Goal: Transaction & Acquisition: Purchase product/service

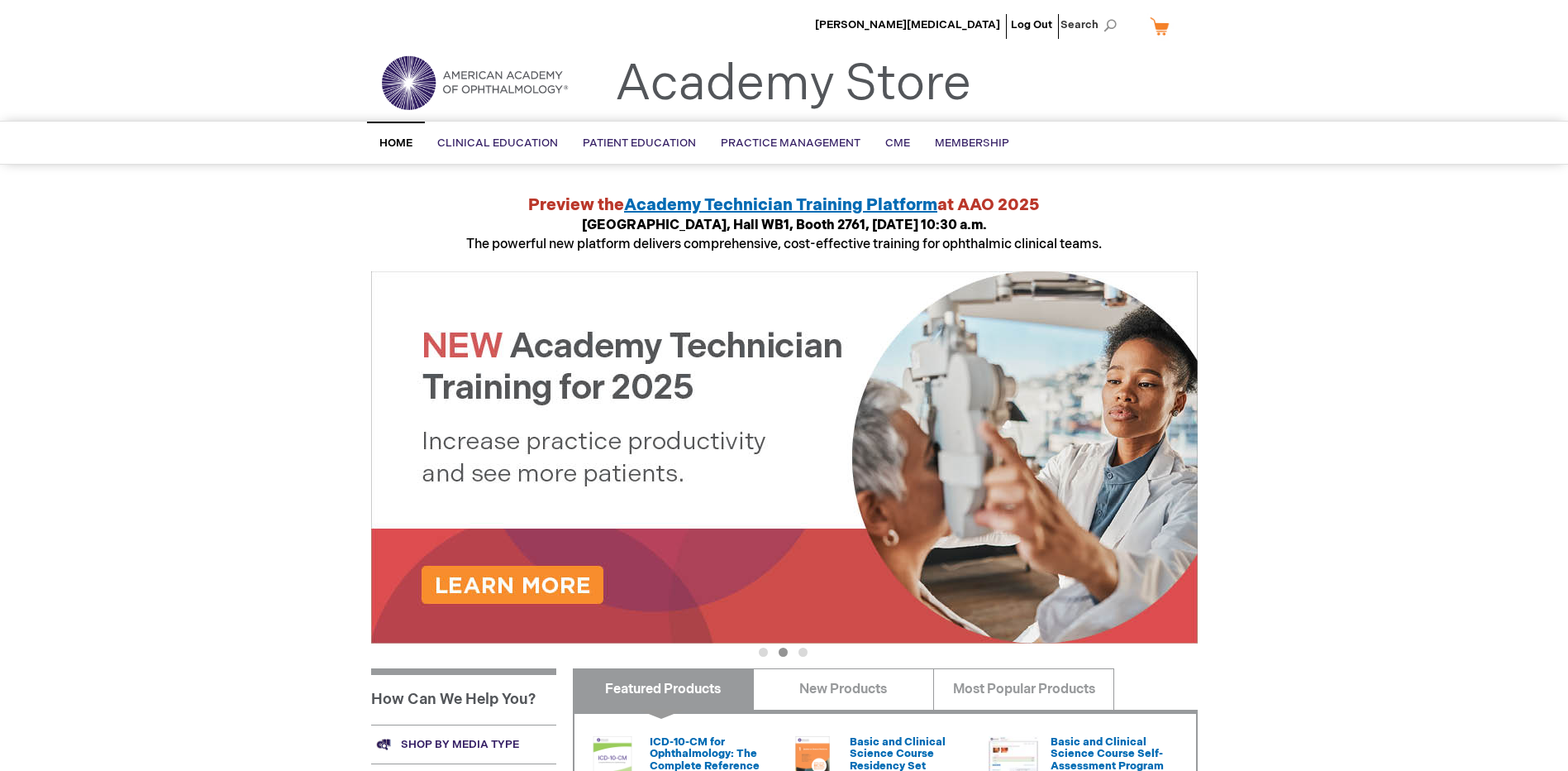
click at [1089, 26] on span "Search" at bounding box center [1092, 25] width 63 height 33
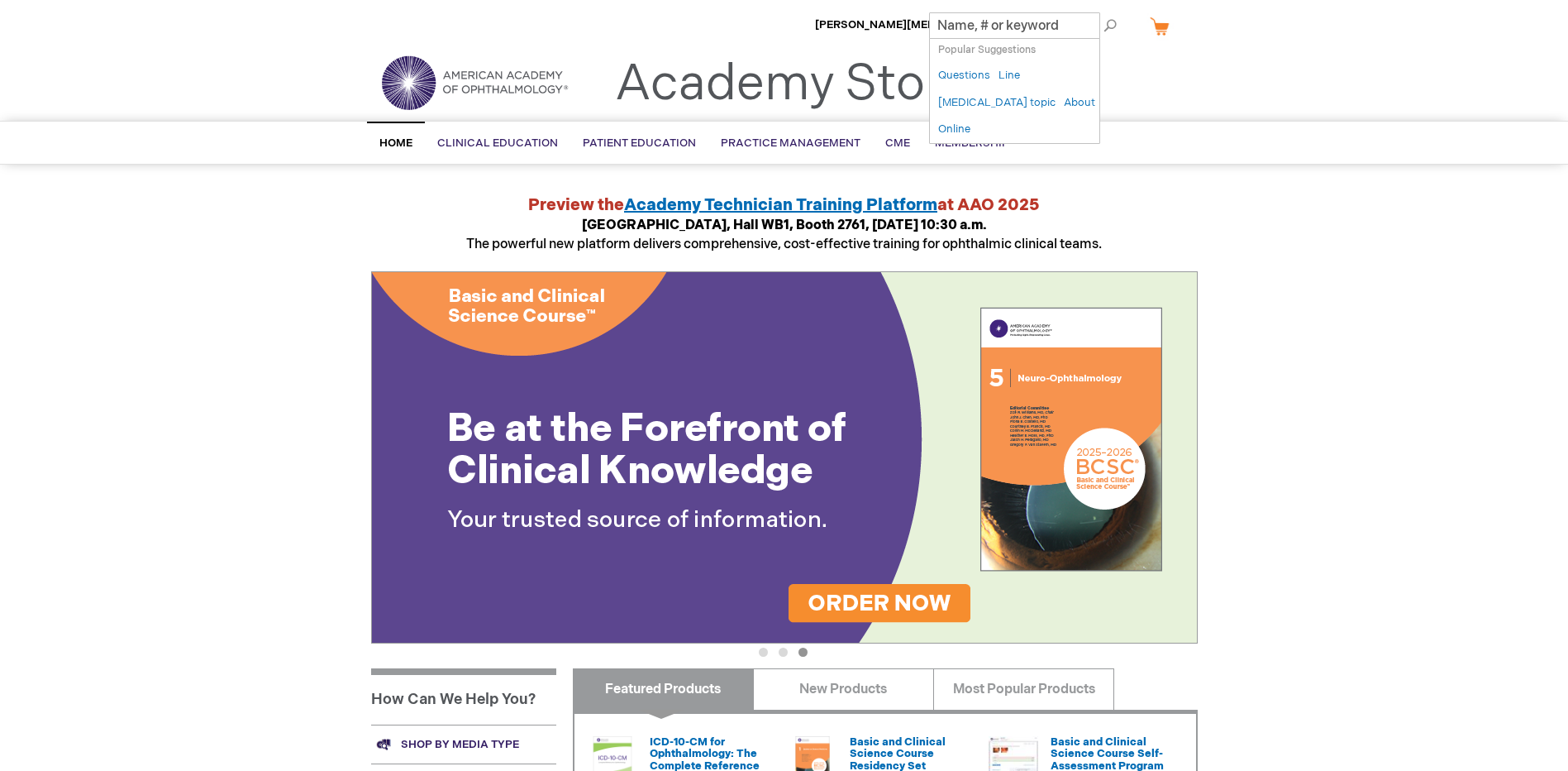
click at [1266, 180] on div "[PERSON_NAME][MEDICAL_DATA] Log Out Search My Cart CLOSE RECENTLY ADDED ITEM(S)…" at bounding box center [784, 621] width 1568 height 1243
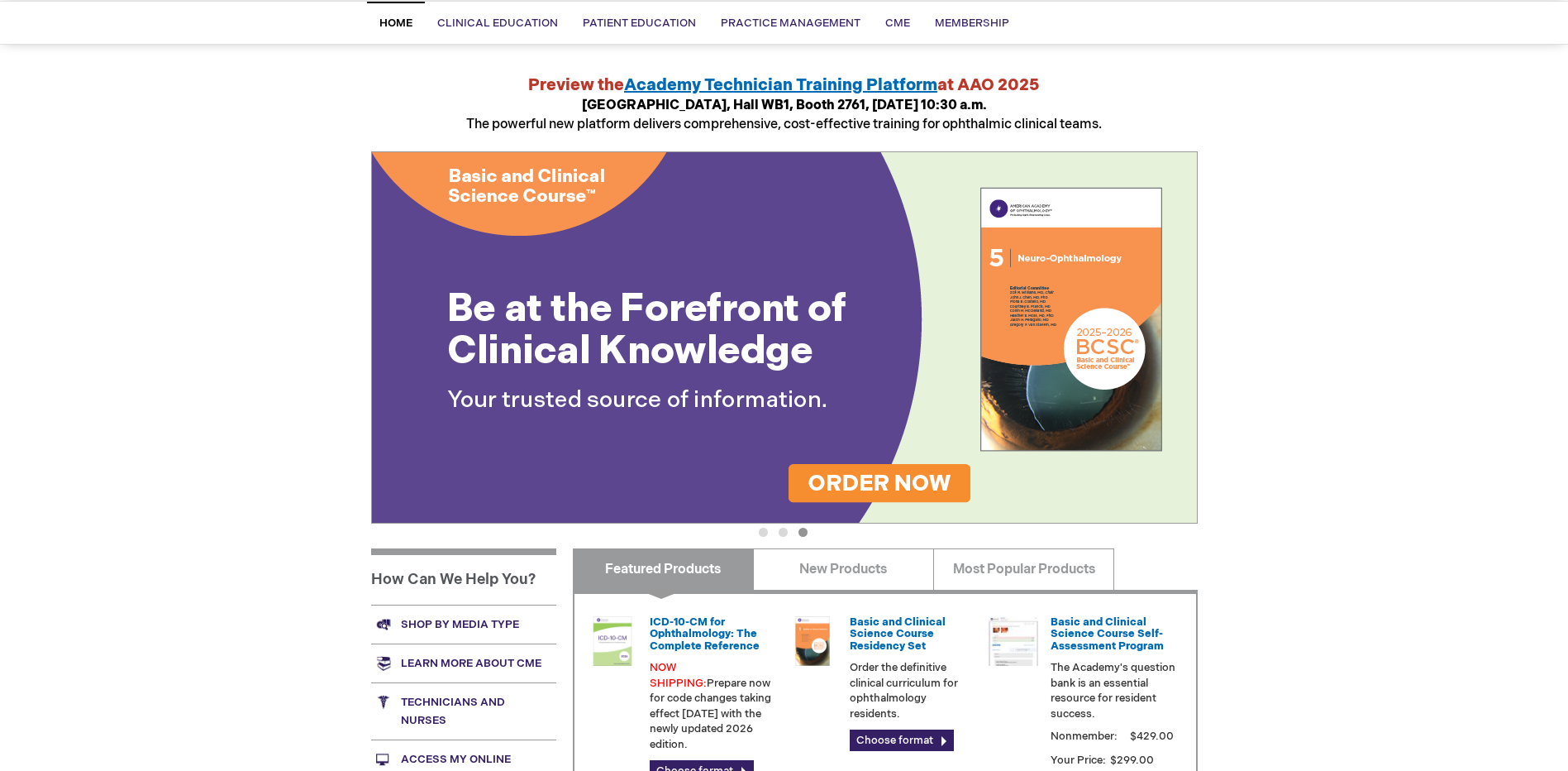
scroll to position [414, 0]
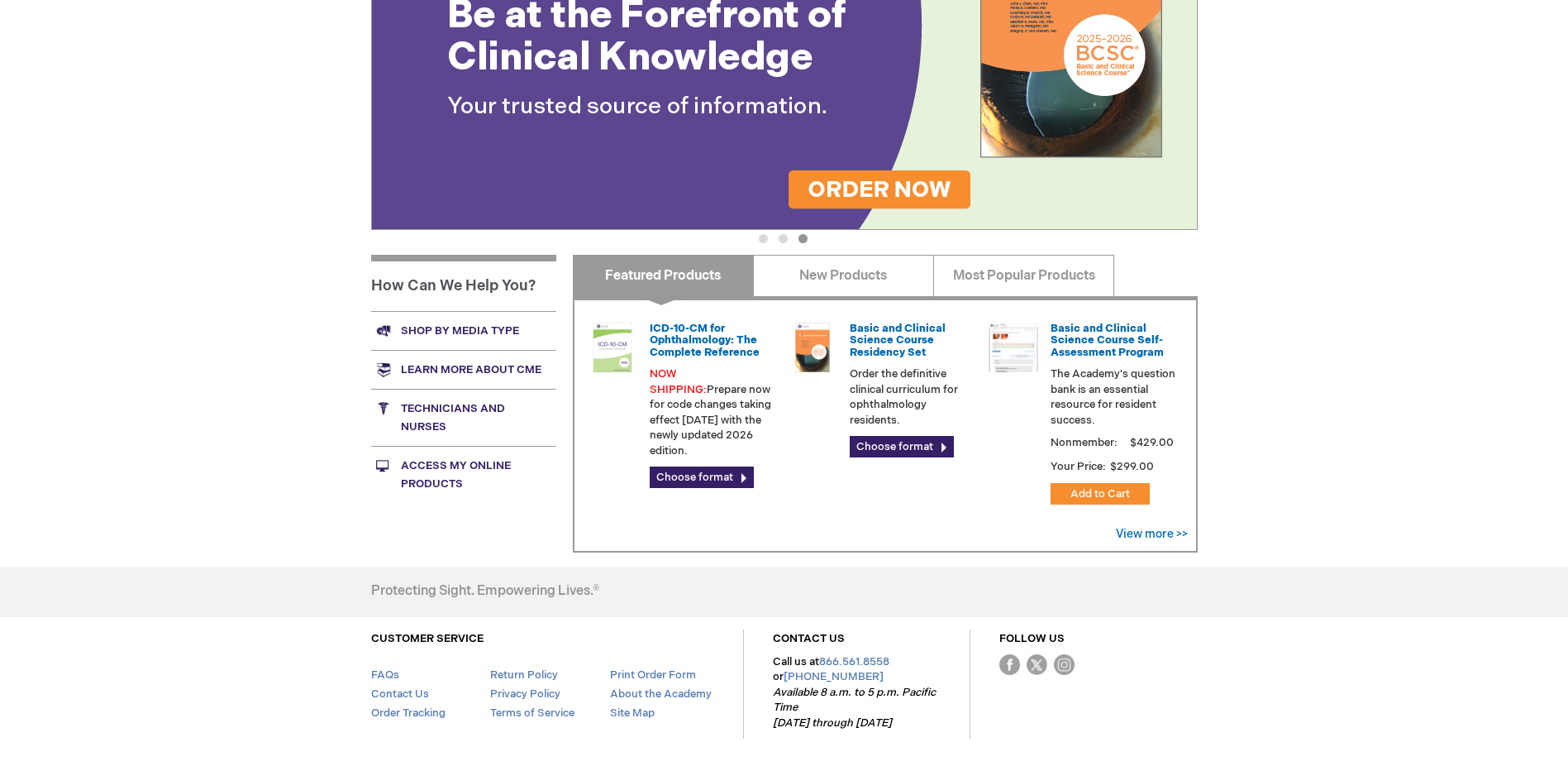
click at [472, 326] on link "Shop by media type" at bounding box center [463, 331] width 185 height 39
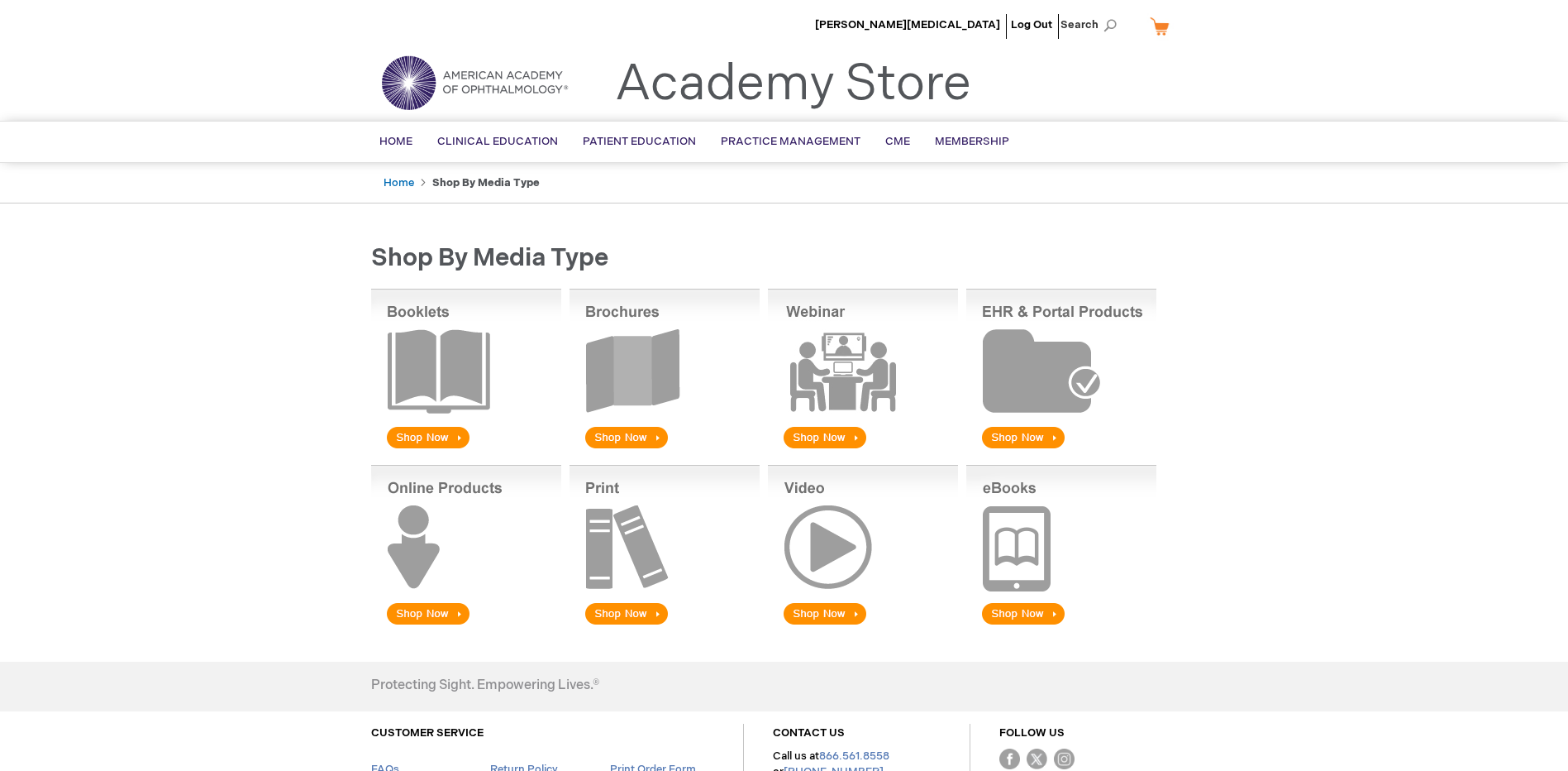
click at [425, 610] on img at bounding box center [466, 546] width 190 height 163
click at [420, 554] on img at bounding box center [466, 546] width 190 height 163
click at [418, 620] on img at bounding box center [466, 546] width 190 height 163
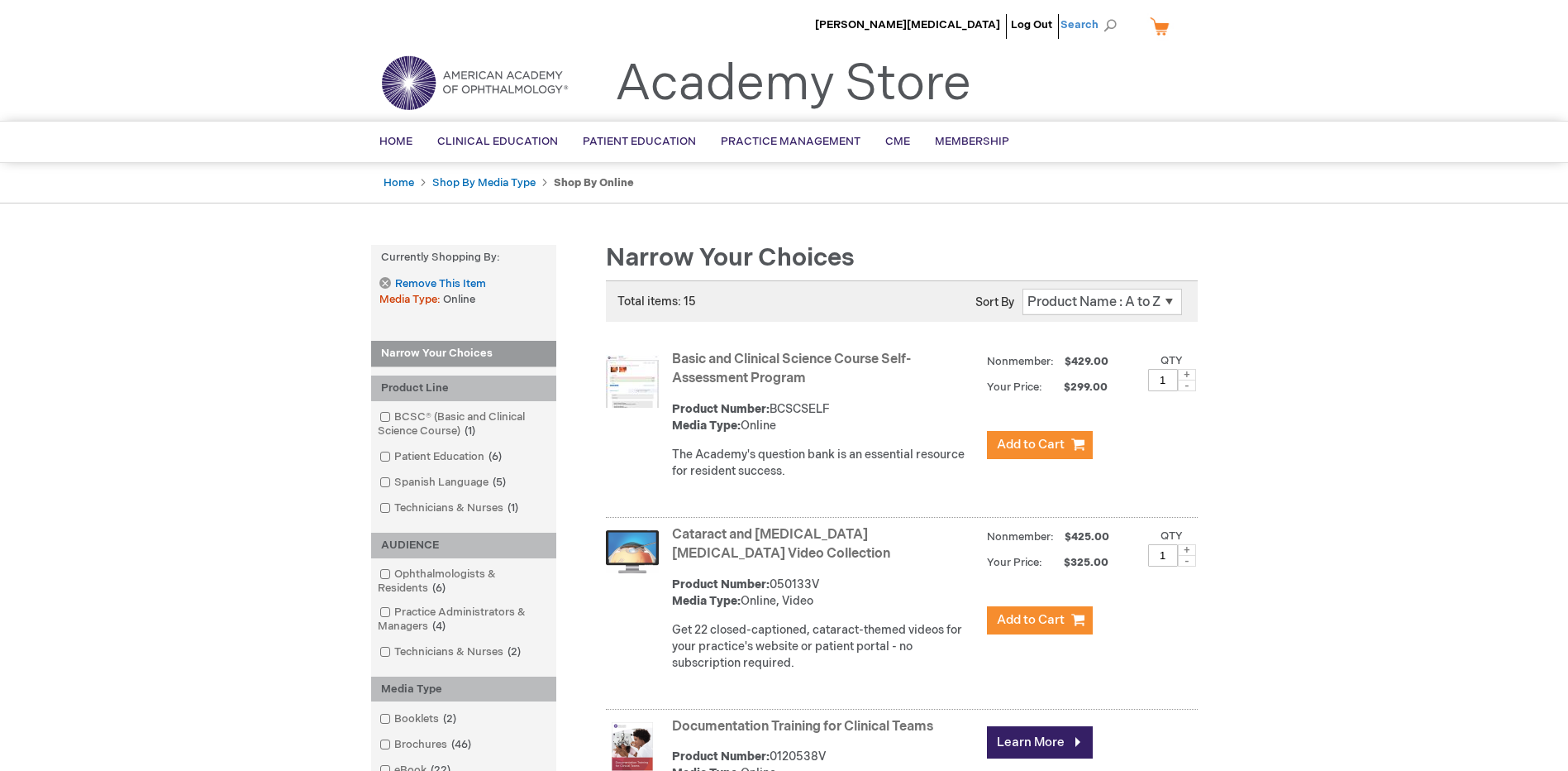
click at [1087, 22] on span "Search" at bounding box center [1092, 25] width 63 height 33
type input "online coding coach"
click at [1103, 13] on button "Search" at bounding box center [1110, 26] width 14 height 26
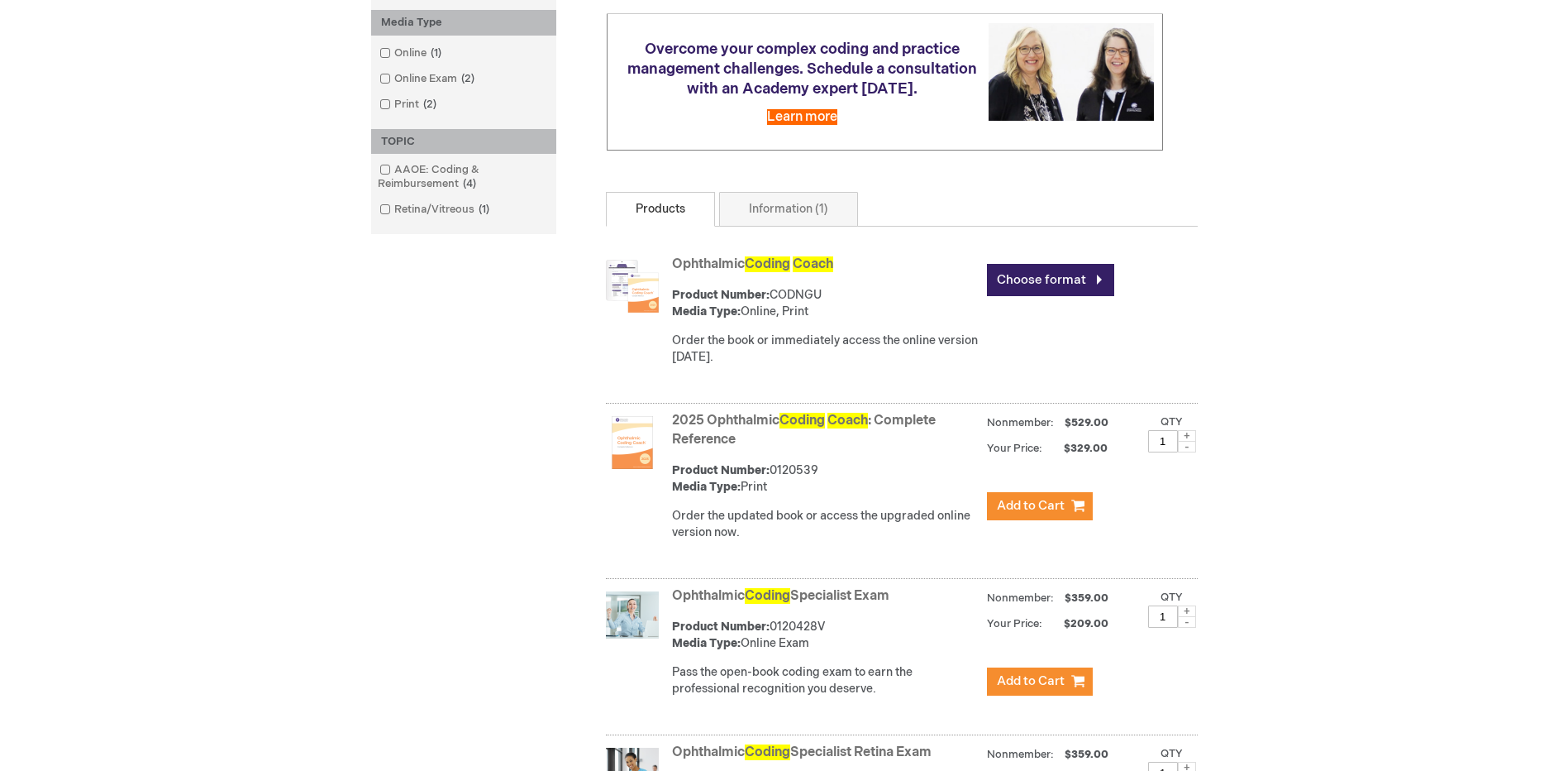
scroll to position [414, 0]
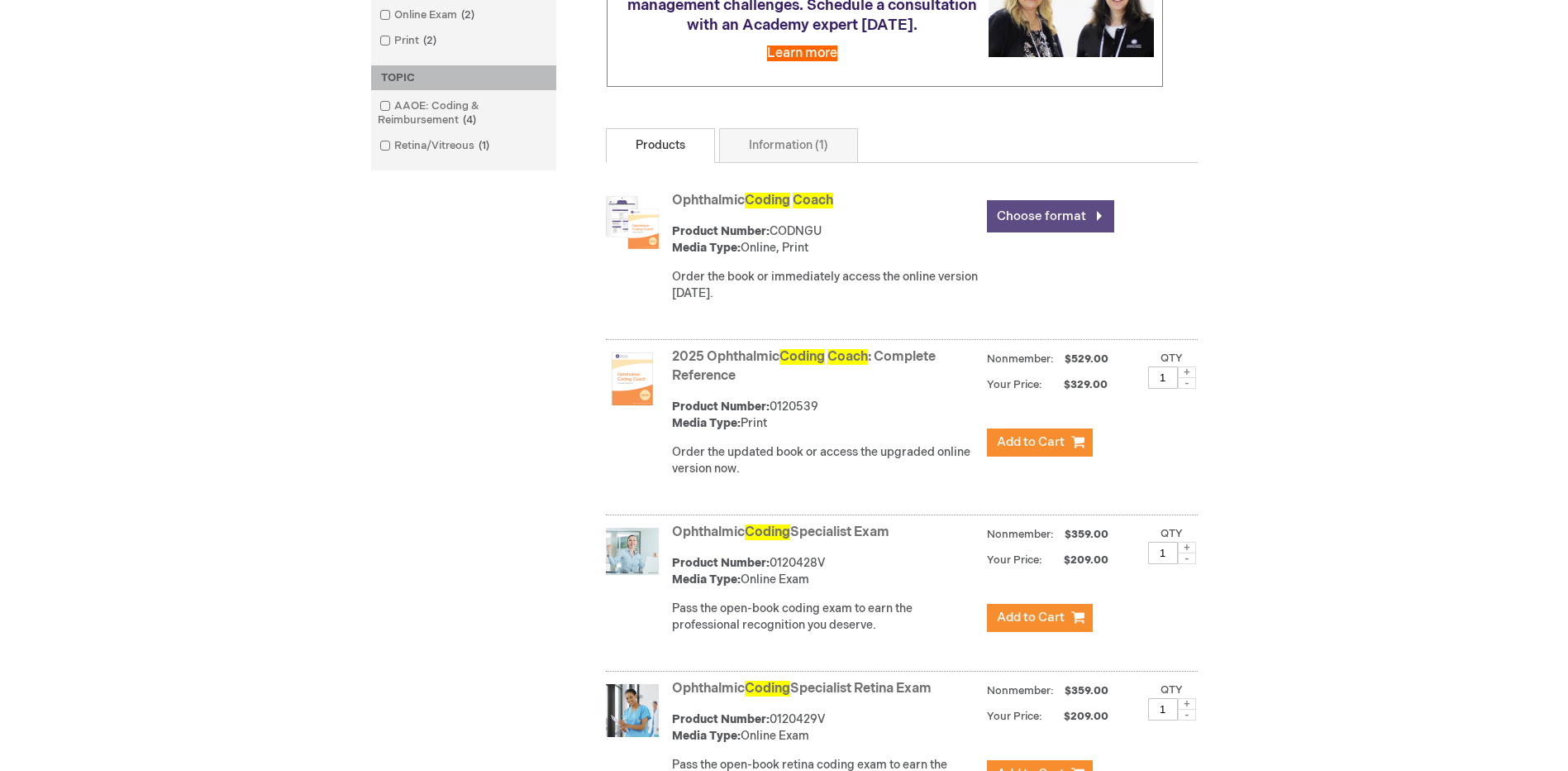
click at [1071, 229] on link "Choose format" at bounding box center [1050, 217] width 127 height 32
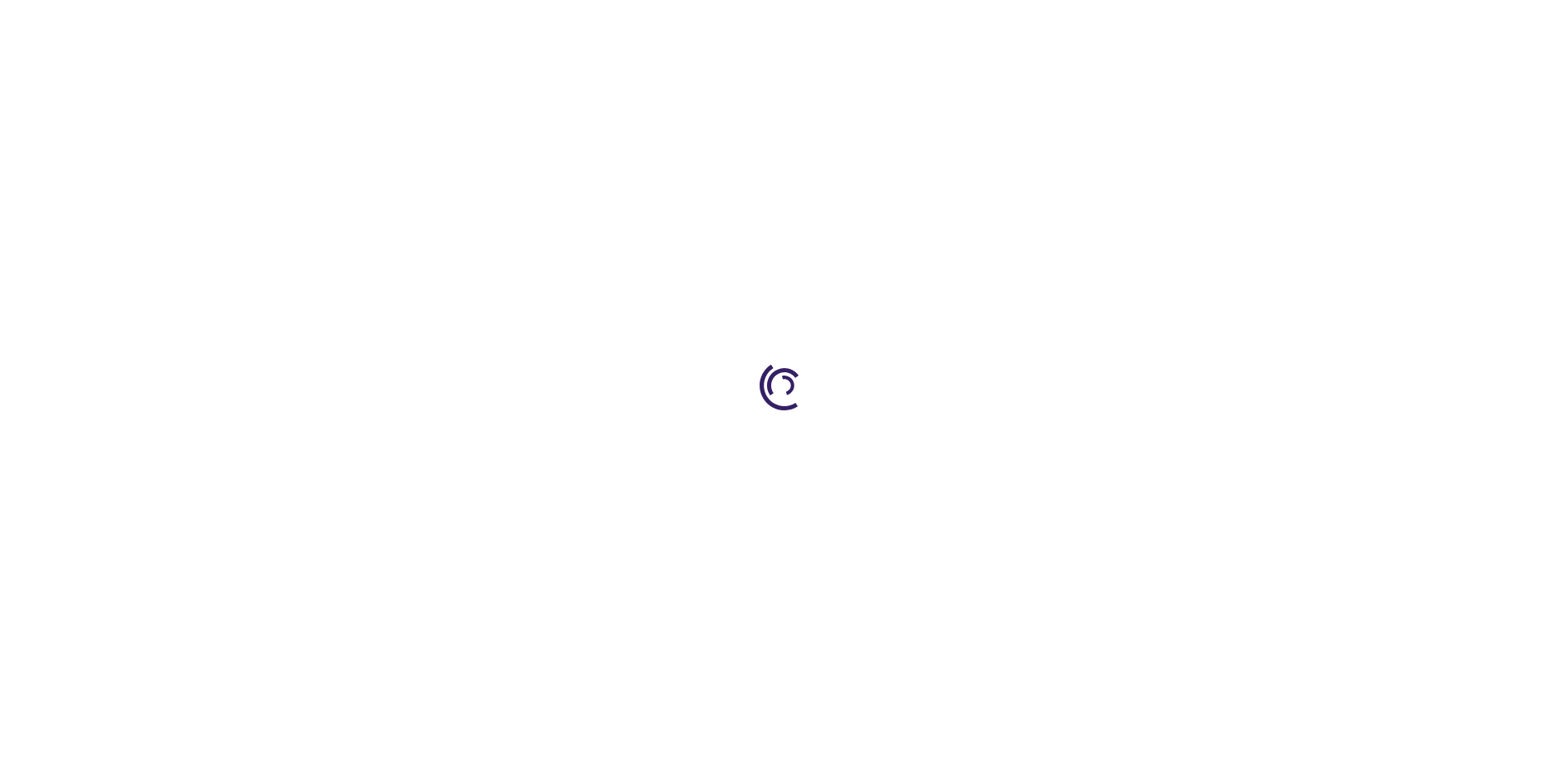
type input "0"
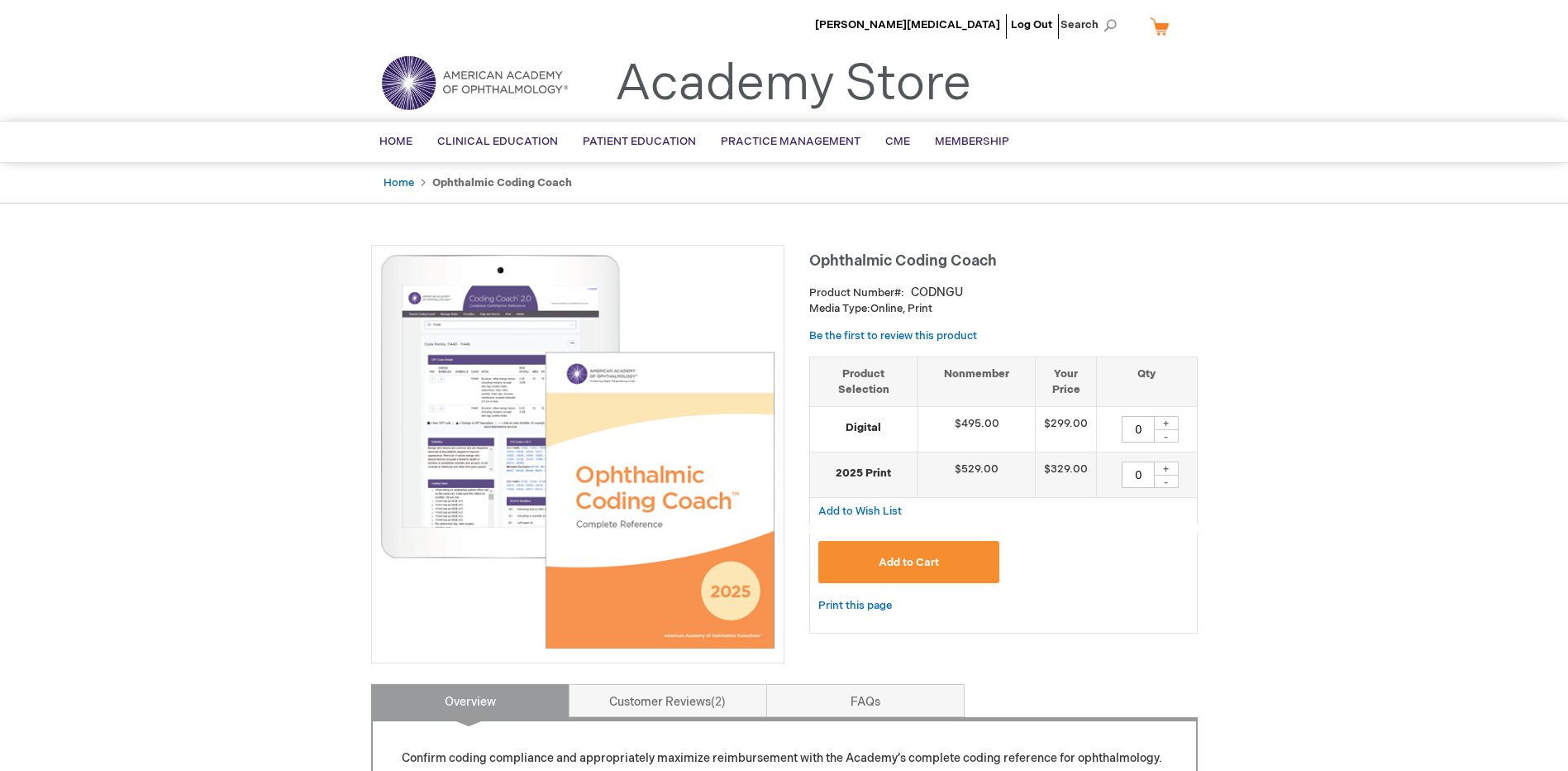
click at [1169, 422] on div "+" at bounding box center [1166, 423] width 25 height 14
type input "2"
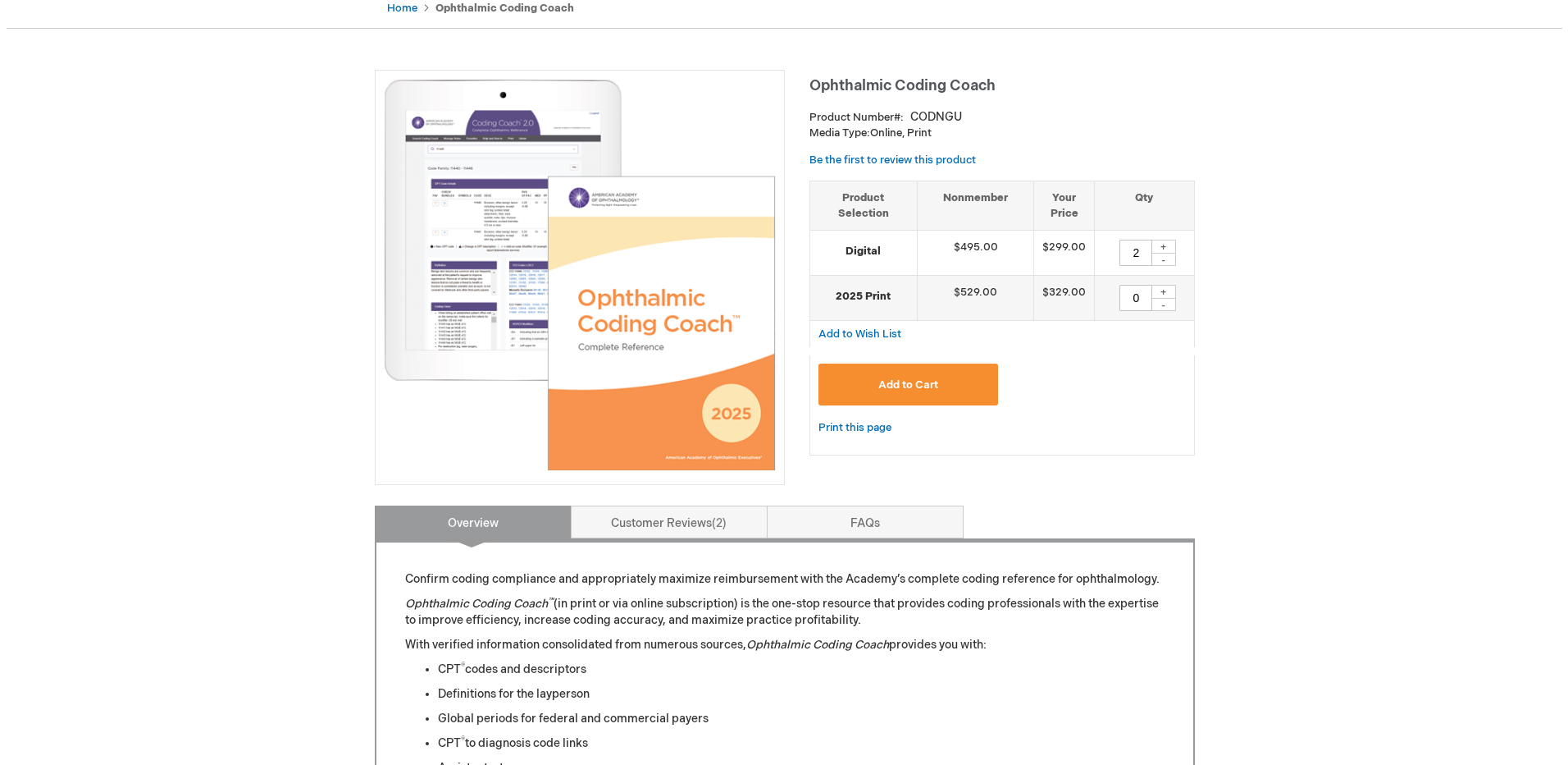
scroll to position [82, 0]
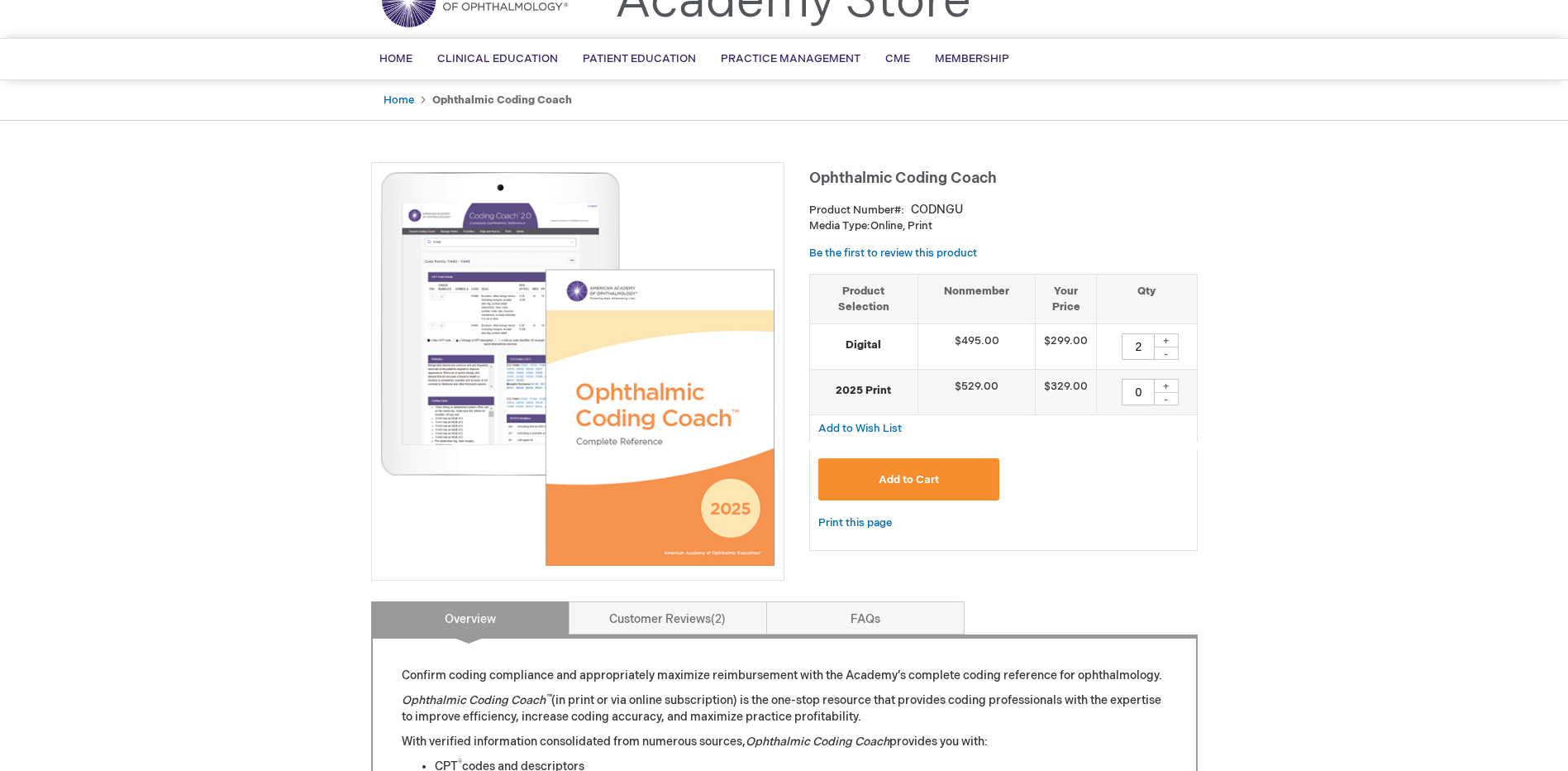
click at [897, 489] on button "Add to Cart" at bounding box center [909, 478] width 182 height 42
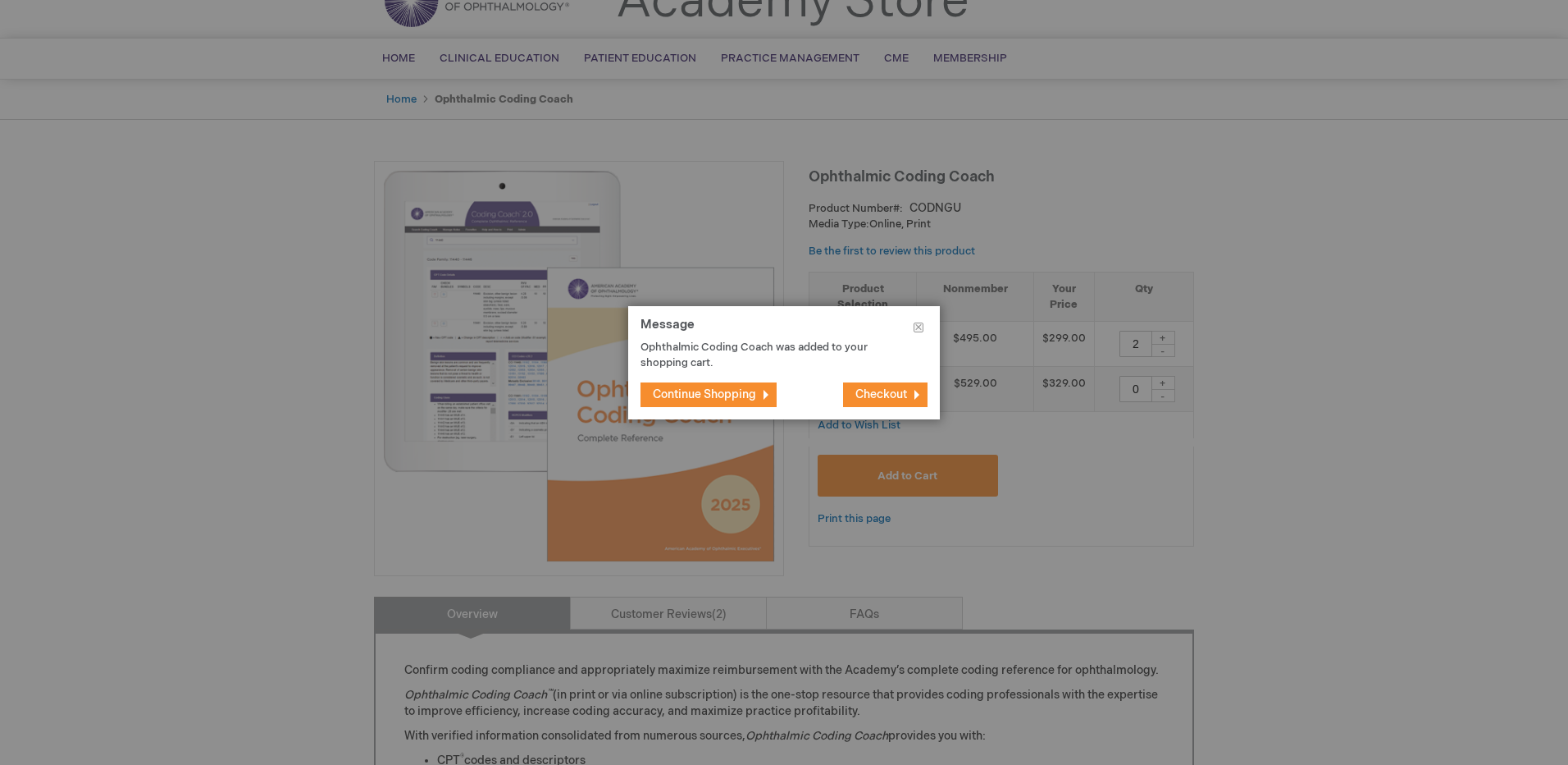
click at [882, 389] on span "Checkout" at bounding box center [880, 394] width 52 height 14
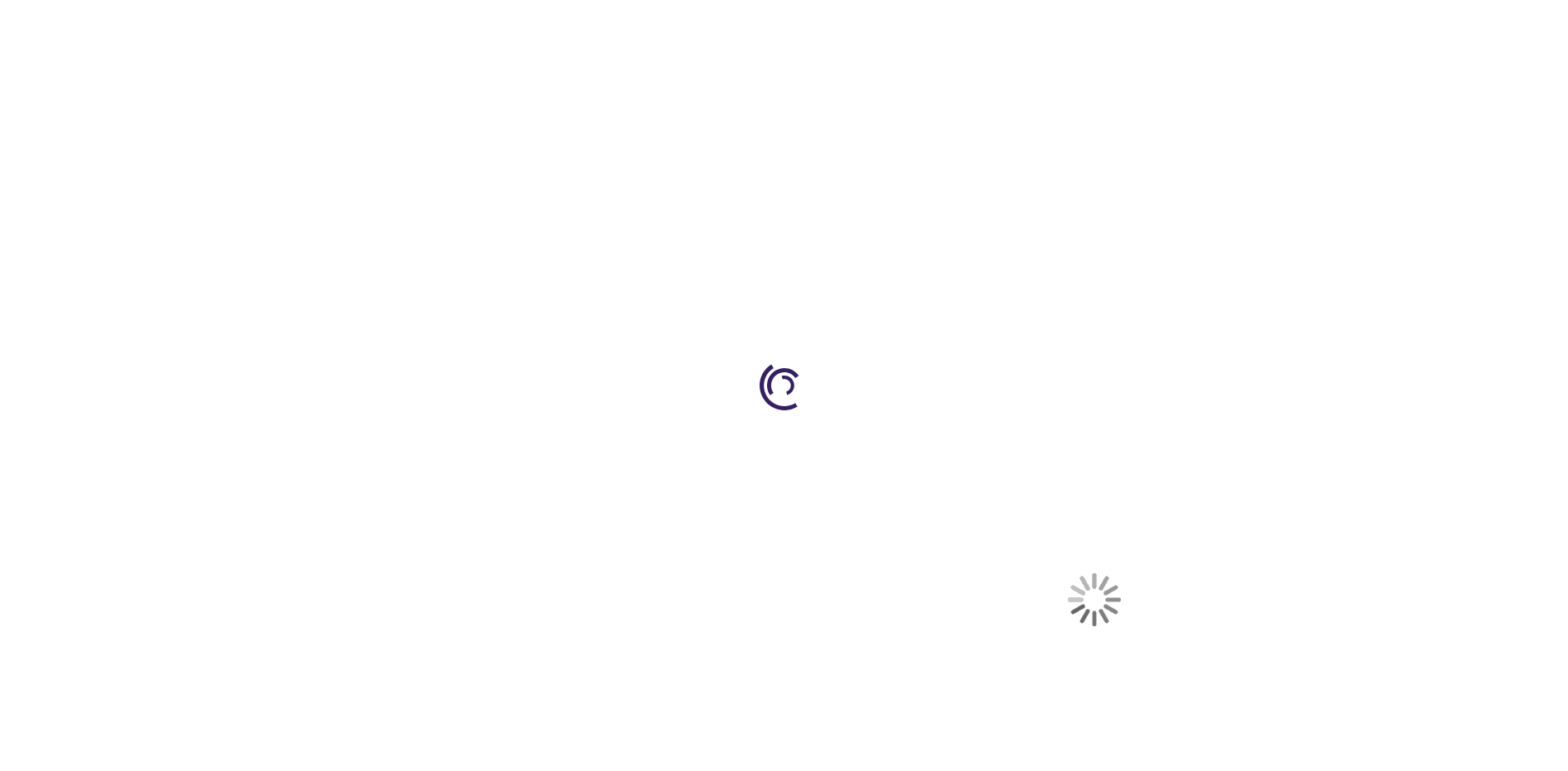
select select "US"
select select "24"
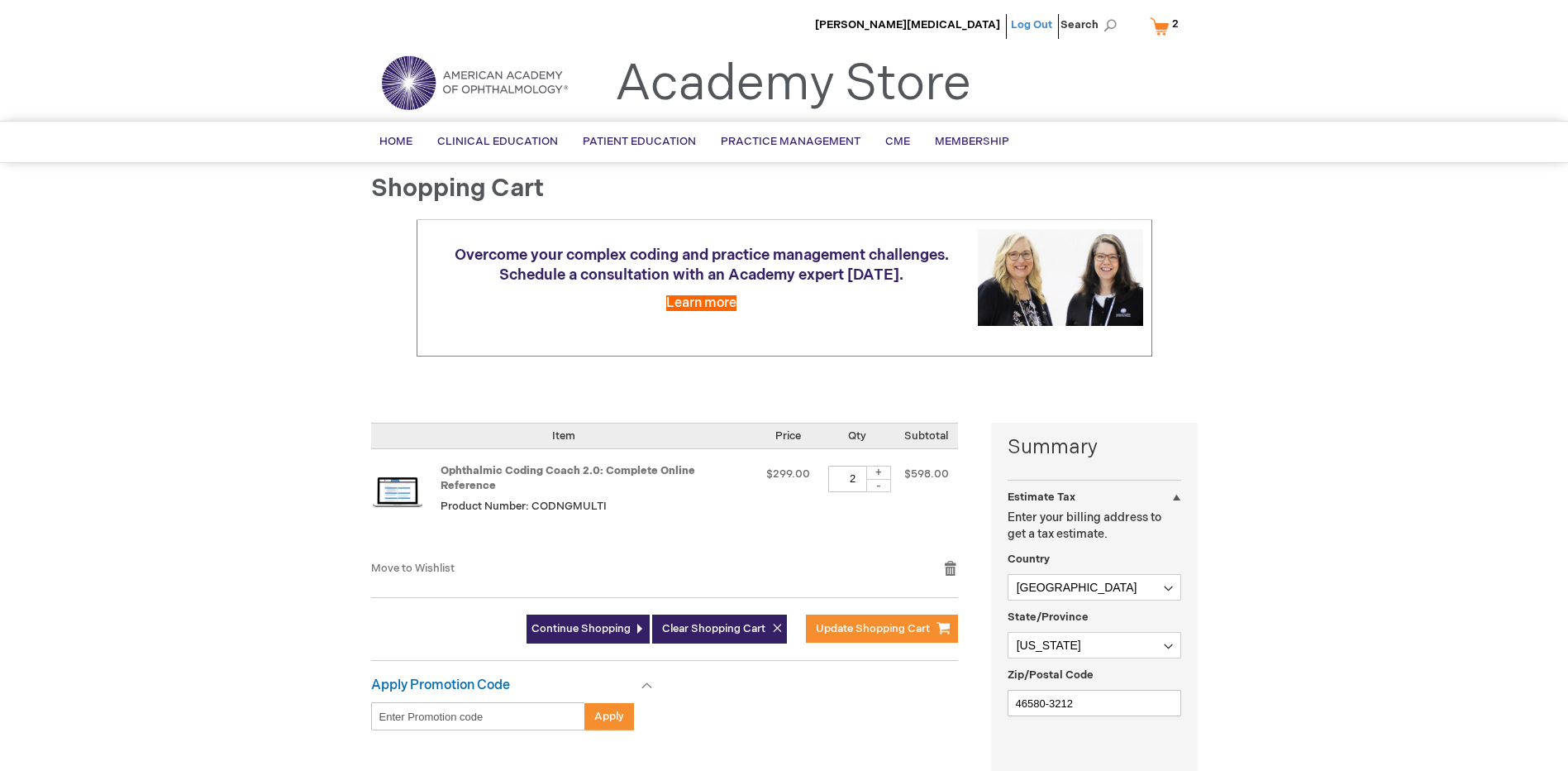
click at [1024, 25] on link "Log Out" at bounding box center [1032, 25] width 41 height 14
